Goal: Check status

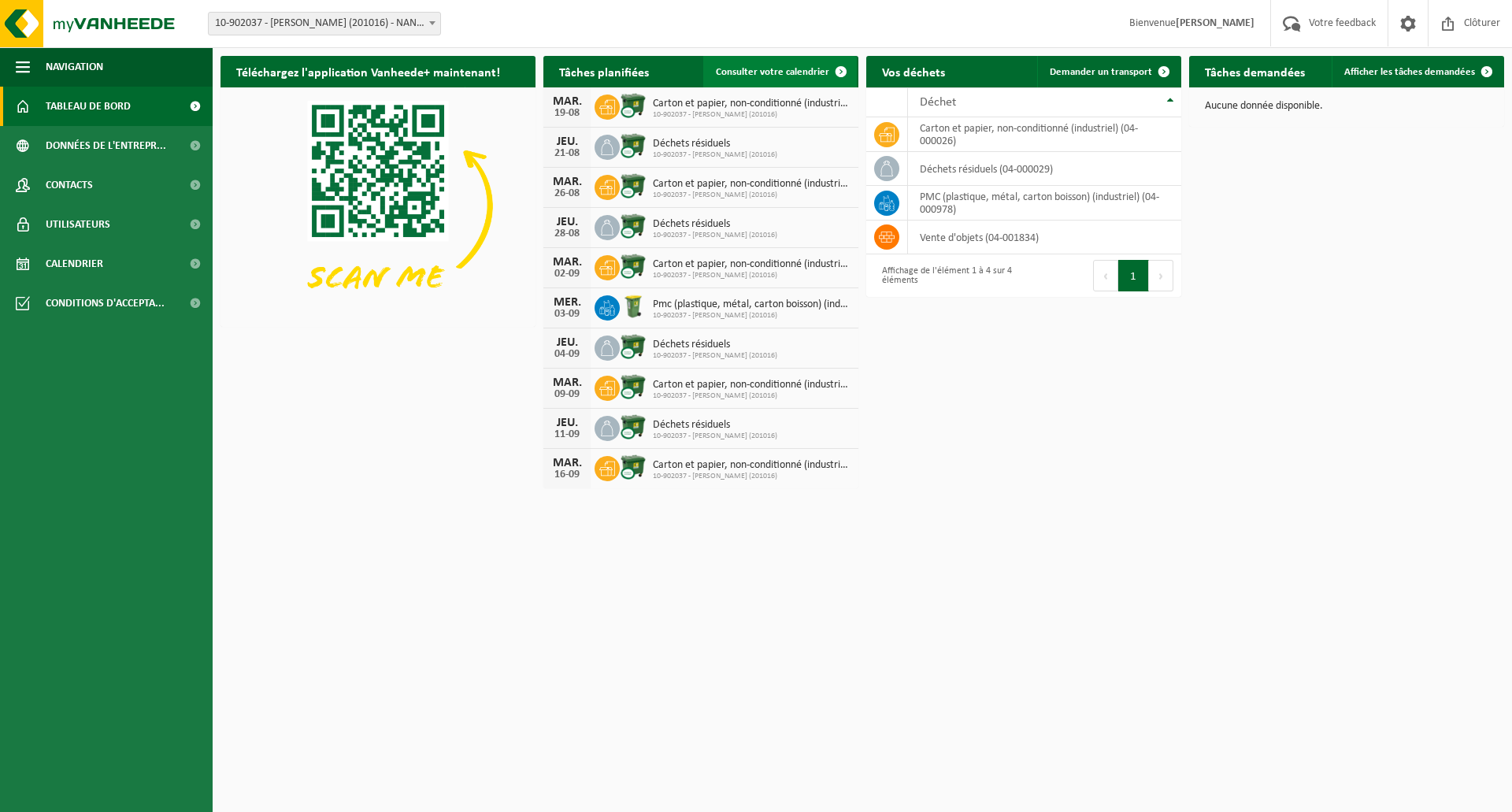
click at [780, 75] on span "Consulter votre calendrier" at bounding box center [773, 72] width 114 height 11
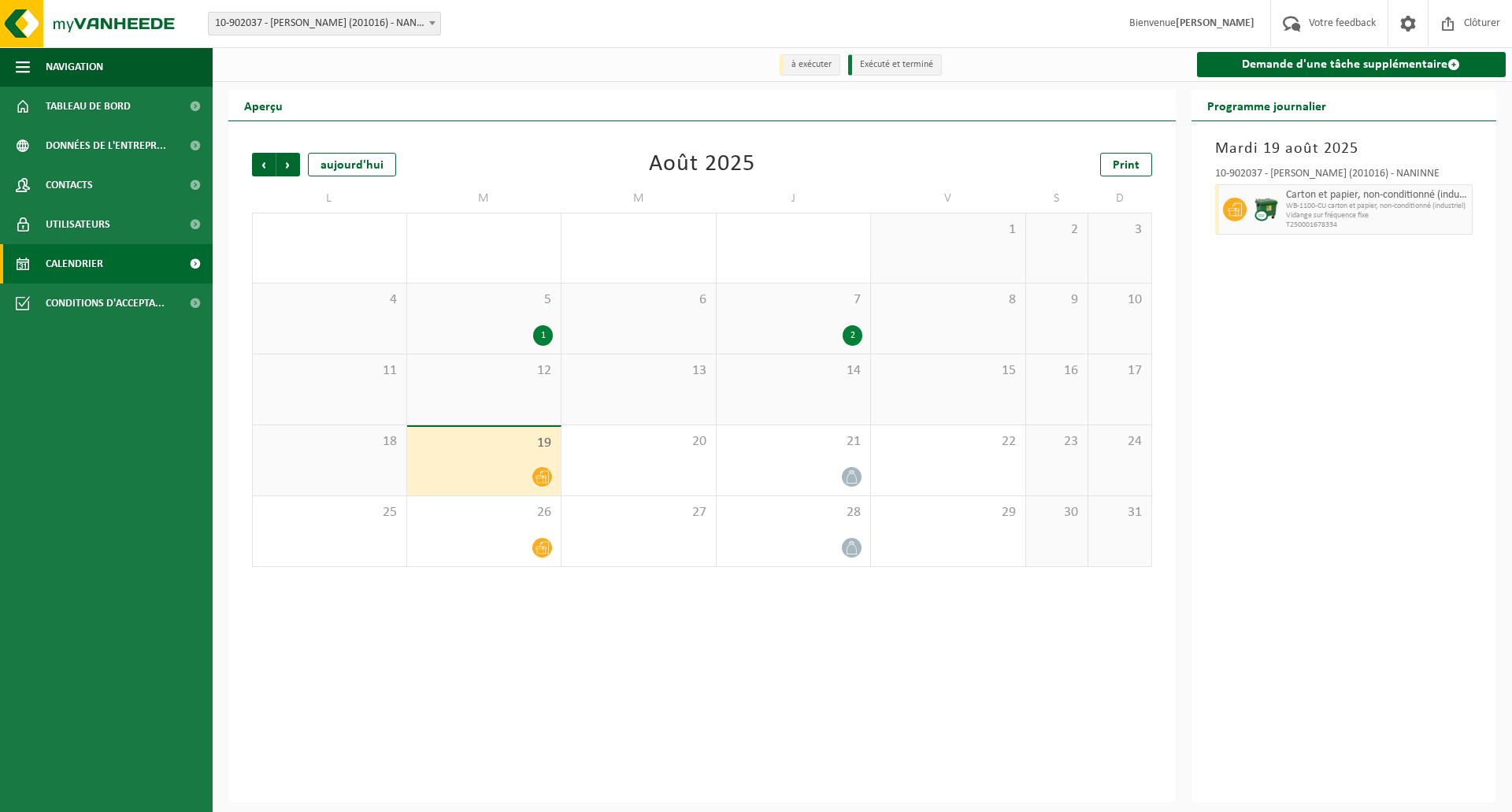
click at [537, 485] on span at bounding box center [542, 477] width 20 height 20
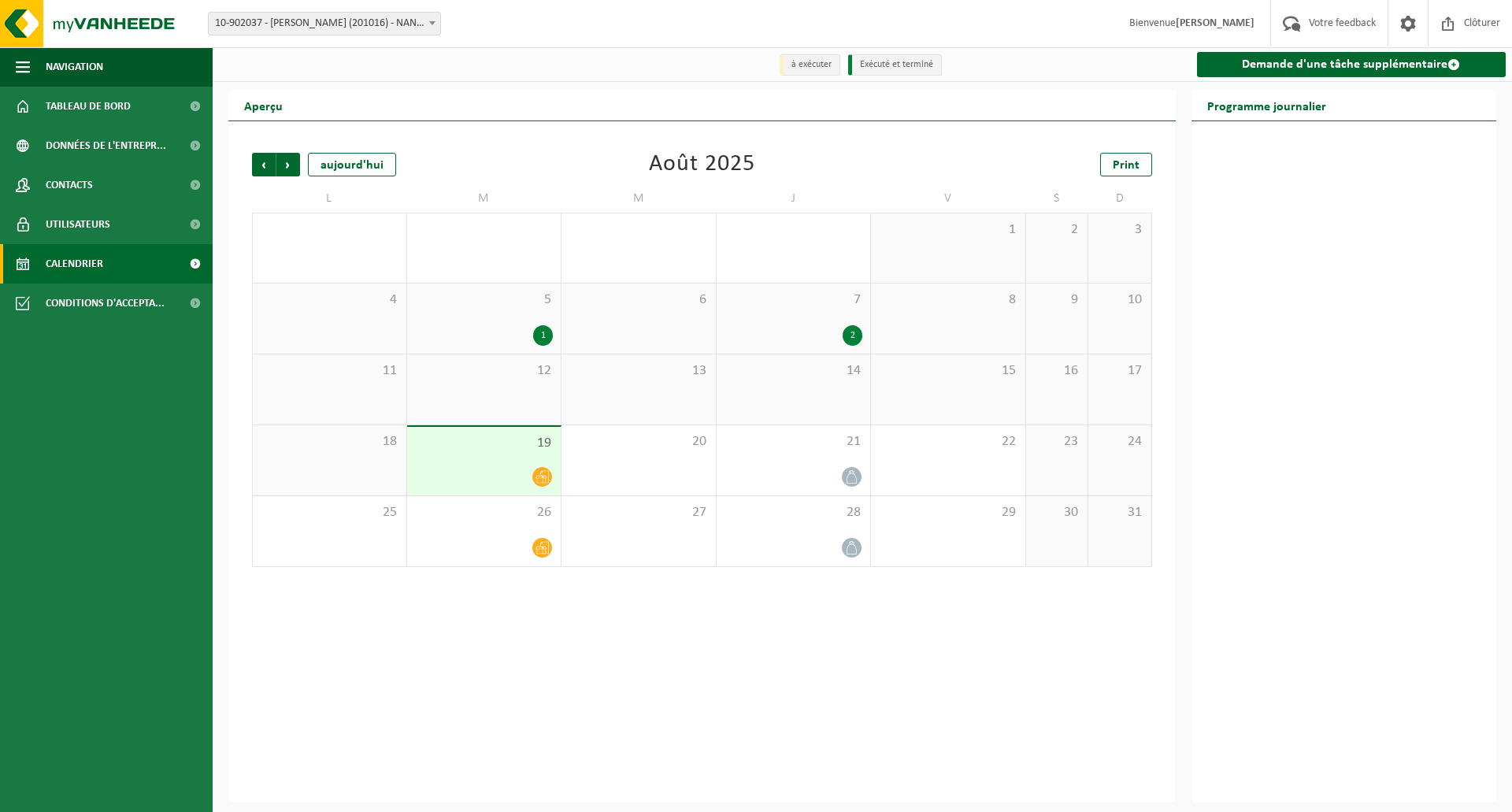
click at [537, 485] on span at bounding box center [542, 477] width 20 height 20
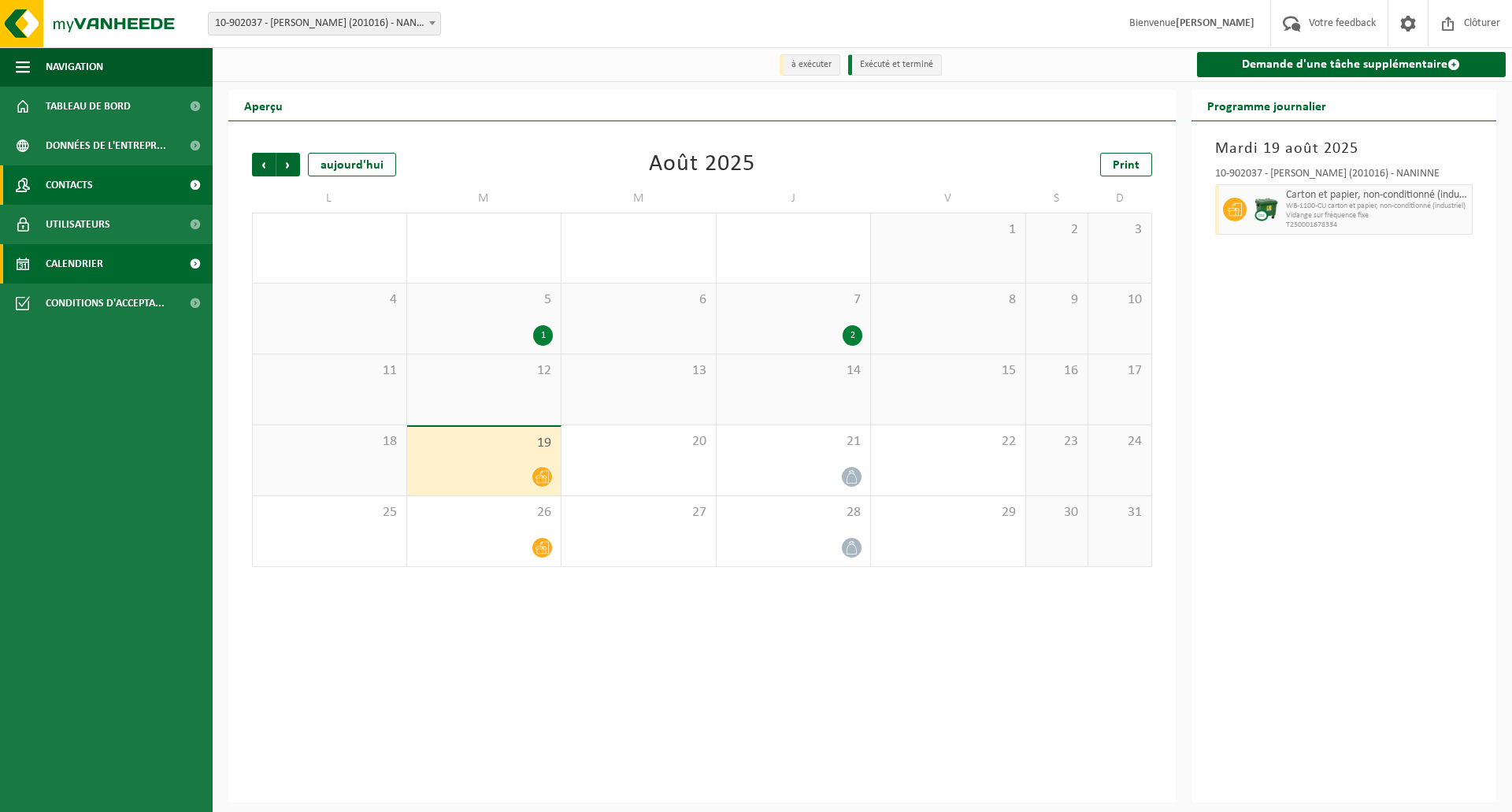
click at [186, 179] on span at bounding box center [194, 185] width 35 height 39
